Goal: Navigation & Orientation: Find specific page/section

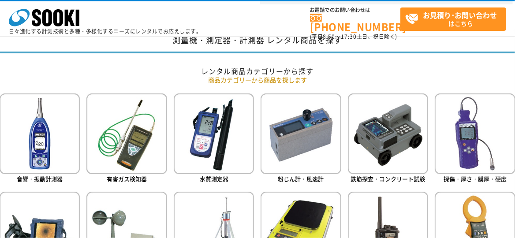
scroll to position [332, 0]
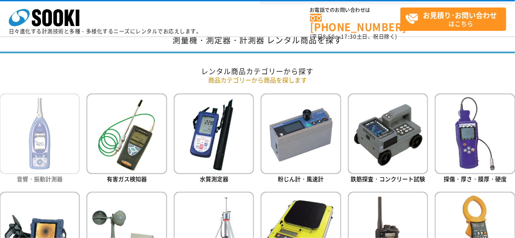
click at [36, 153] on img at bounding box center [40, 134] width 80 height 80
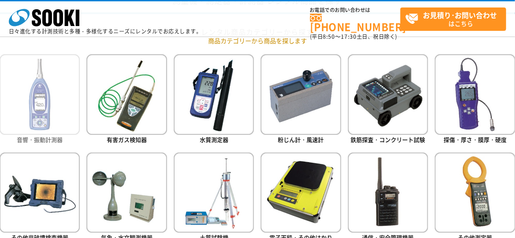
scroll to position [372, 0]
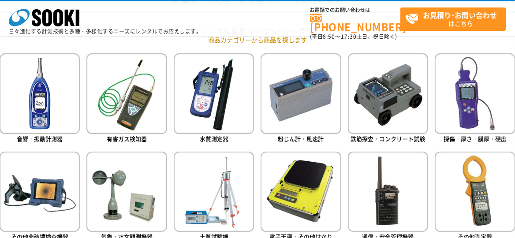
scroll to position [359, 0]
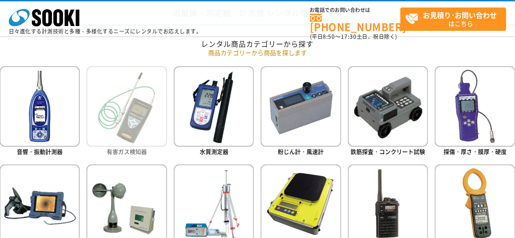
click at [120, 124] on img at bounding box center [126, 106] width 80 height 80
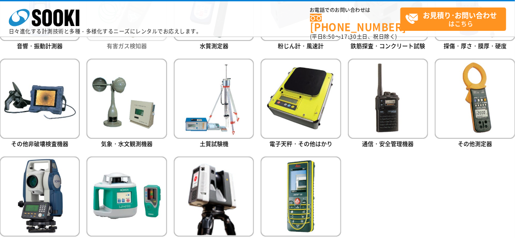
scroll to position [466, 0]
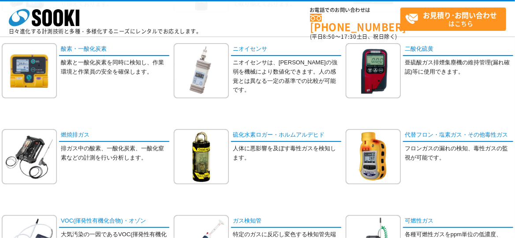
scroll to position [263, 0]
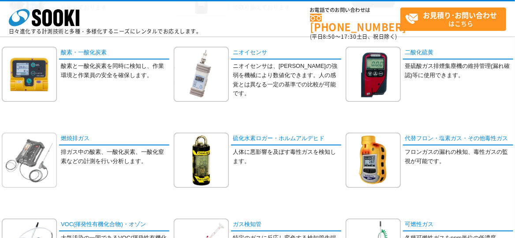
click at [2, 179] on img at bounding box center [29, 160] width 55 height 55
